Goal: Task Accomplishment & Management: Use online tool/utility

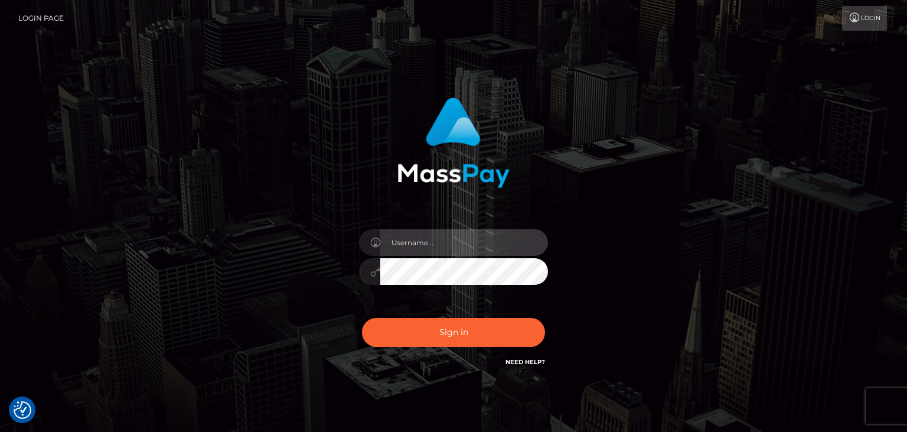
type input "faisal_uplift"
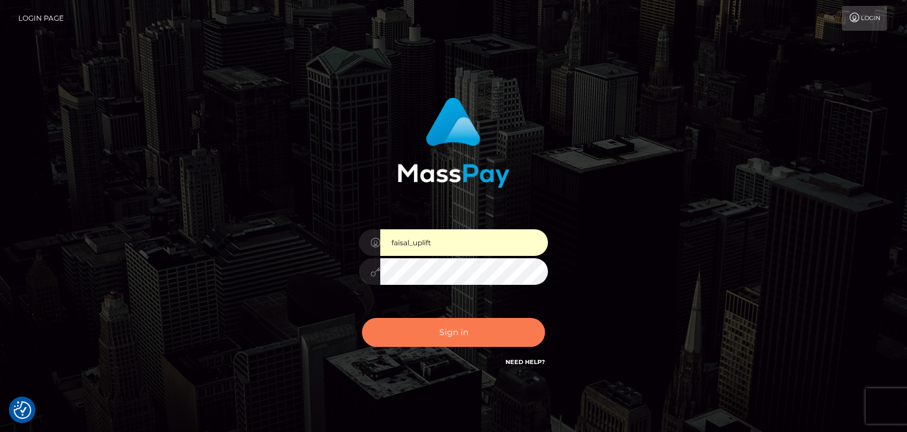
click at [452, 333] on button "Sign in" at bounding box center [453, 332] width 183 height 29
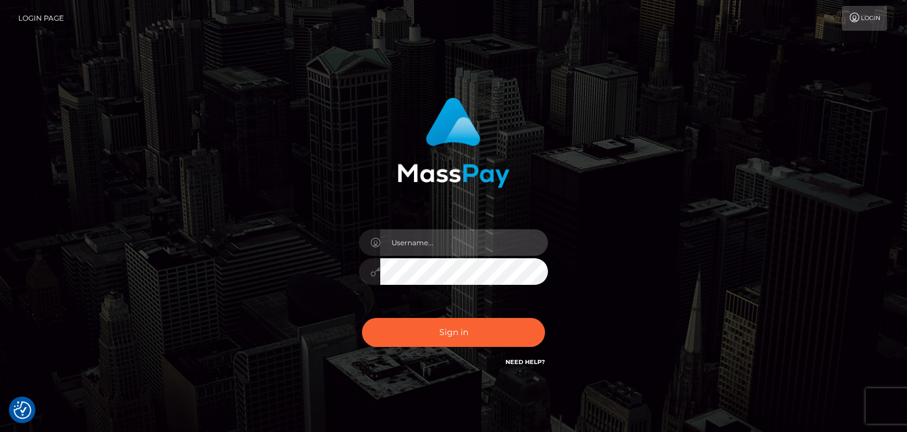
click at [437, 240] on input "text" at bounding box center [464, 242] width 168 height 27
type input "faisal_uplift"
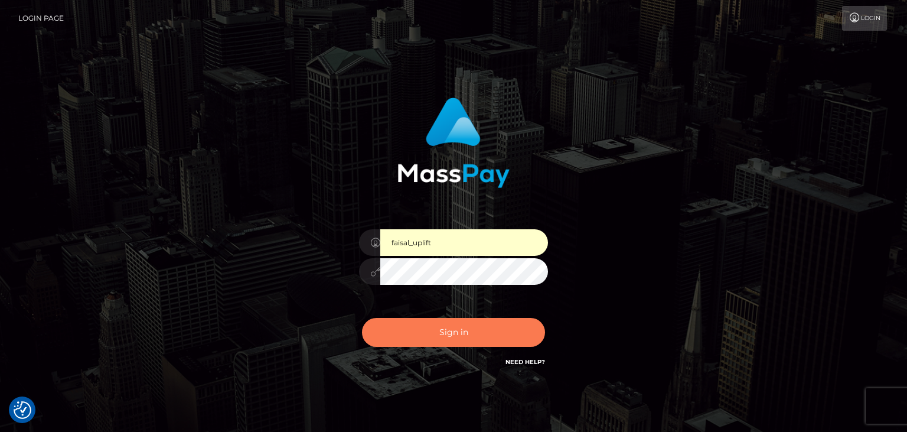
click at [448, 323] on button "Sign in" at bounding box center [453, 332] width 183 height 29
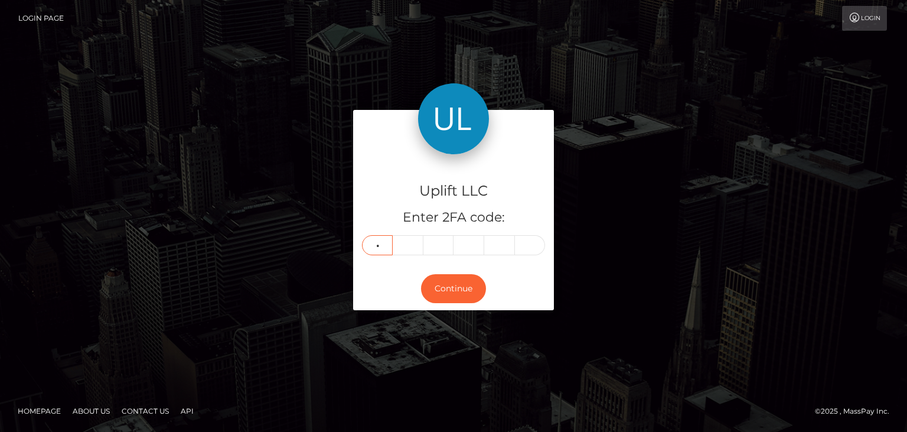
type input "7"
type input "8"
type input "6"
type input "1"
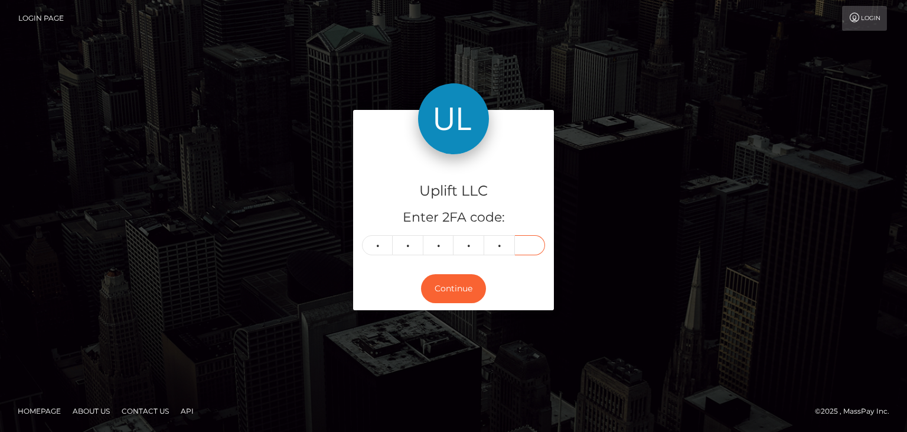
type input "2"
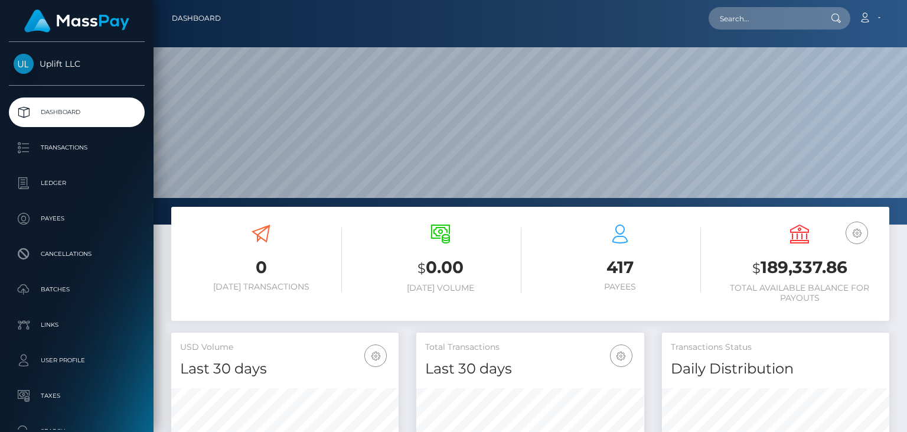
scroll to position [209, 227]
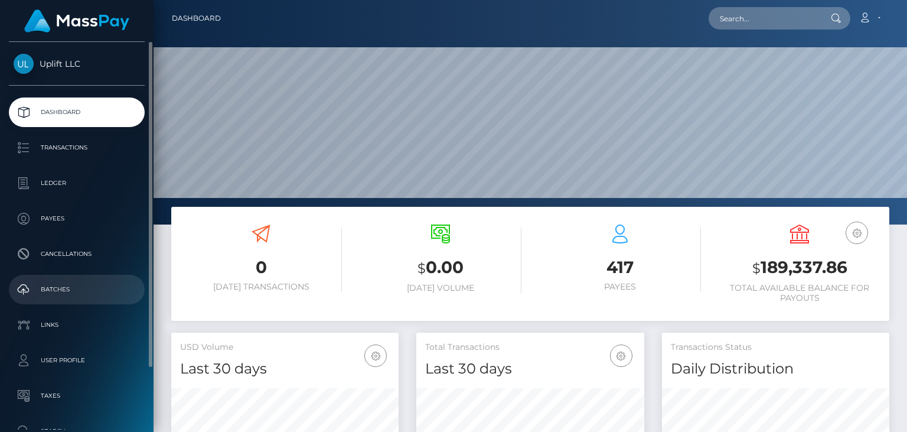
click at [113, 283] on p "Batches" at bounding box center [77, 290] width 126 height 18
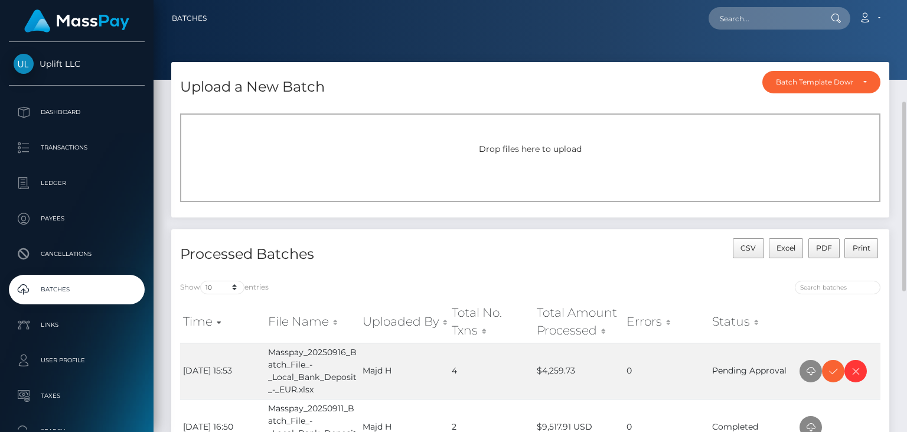
scroll to position [82, 0]
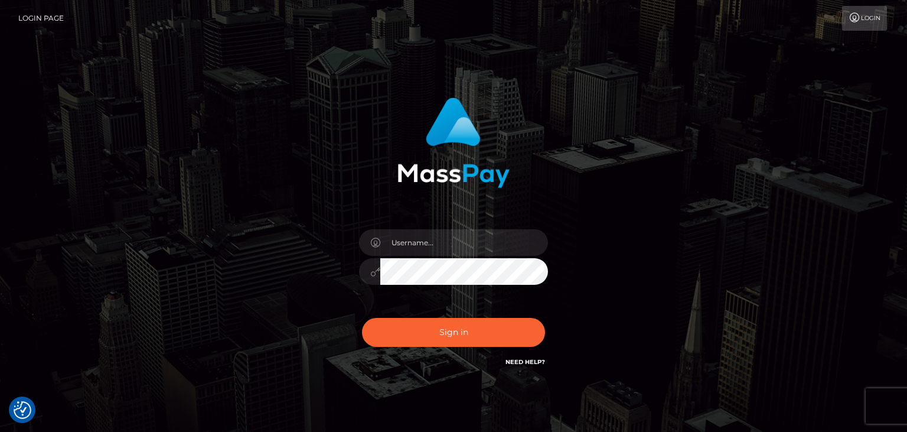
checkbox input "true"
